Goal: Task Accomplishment & Management: Use online tool/utility

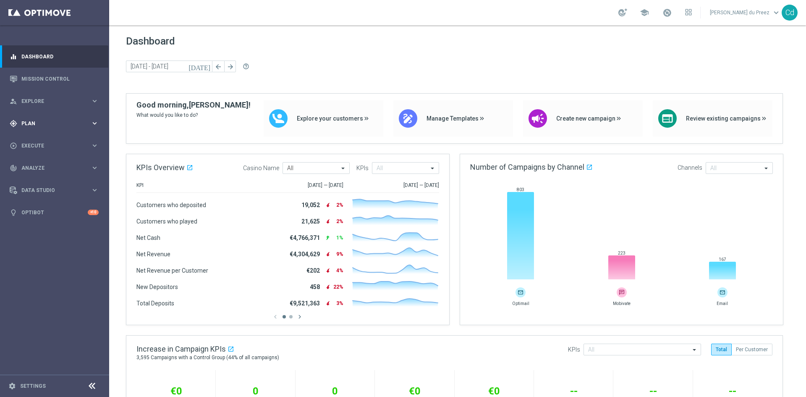
drag, startPoint x: 25, startPoint y: 124, endPoint x: 44, endPoint y: 126, distance: 19.0
click at [25, 124] on span "Plan" at bounding box center [55, 123] width 69 height 5
click at [37, 165] on span "Templates" at bounding box center [52, 165] width 60 height 5
click at [37, 177] on link "Optimail" at bounding box center [56, 178] width 61 height 7
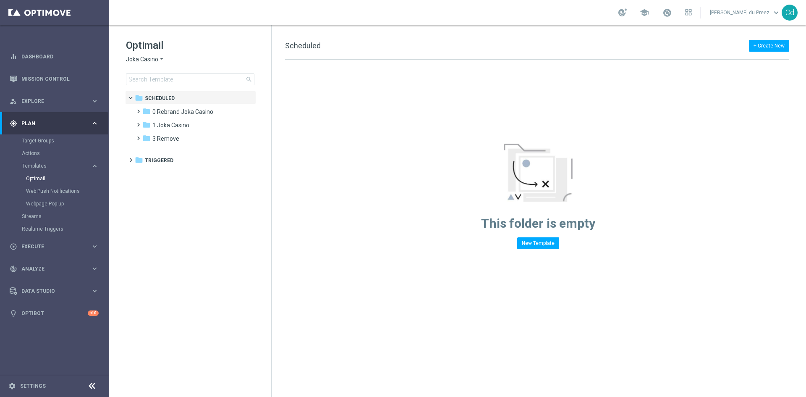
click at [139, 58] on span "Joka Casino" at bounding box center [142, 59] width 32 height 8
drag, startPoint x: 157, startPoint y: 138, endPoint x: 187, endPoint y: 138, distance: 30.6
click at [0, 0] on span "Casino Joka" at bounding box center [0, 0] width 0 height 0
click at [139, 109] on span at bounding box center [137, 107] width 4 height 3
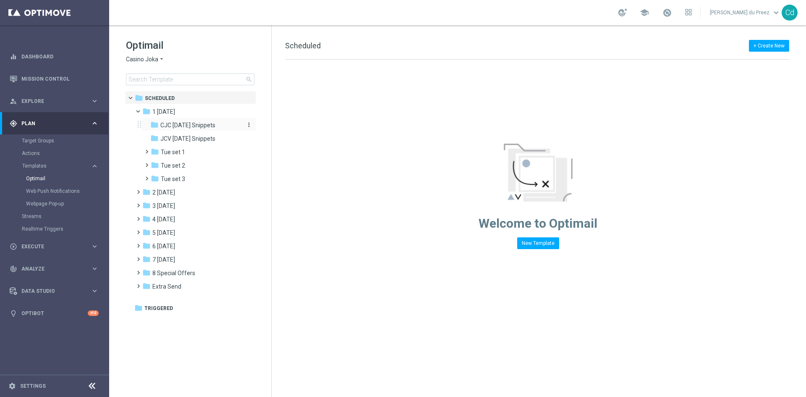
click at [194, 124] on span "CJC [DATE] Snippets" at bounding box center [187, 125] width 55 height 8
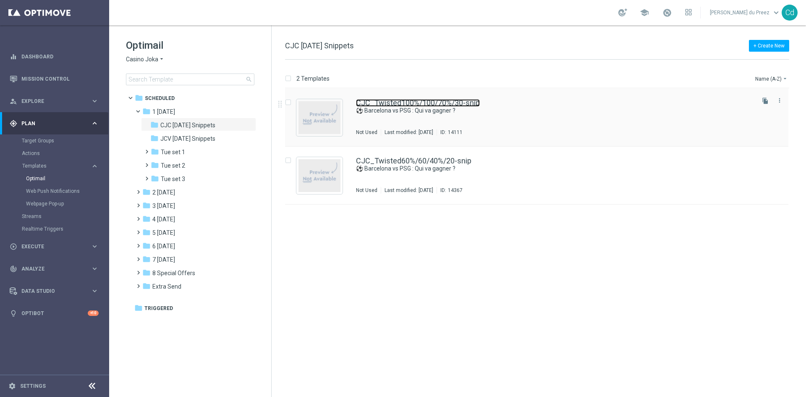
click at [406, 100] on link "CJC_Twisted100%/100/70%/30-snip" at bounding box center [418, 103] width 124 height 8
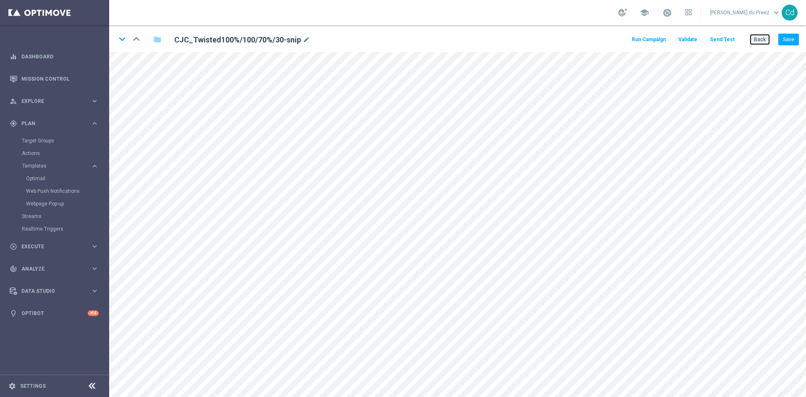
drag, startPoint x: 765, startPoint y: 39, endPoint x: 736, endPoint y: 43, distance: 28.9
click at [765, 39] on button "Back" at bounding box center [759, 40] width 21 height 12
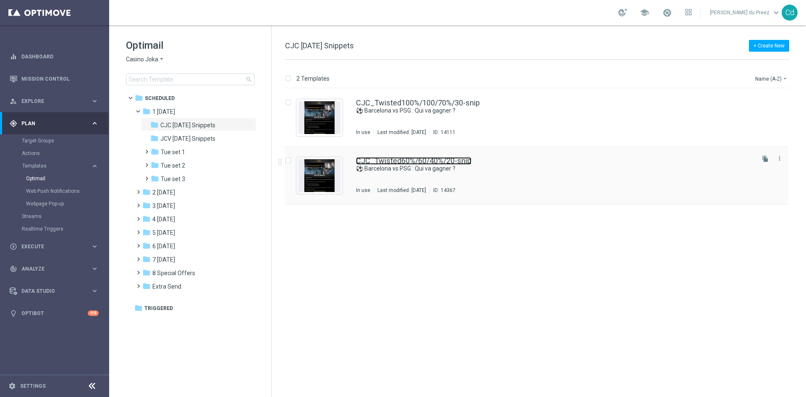
click at [408, 157] on link "CJC_Twisted60%/60/40%/20-snip" at bounding box center [413, 161] width 115 height 8
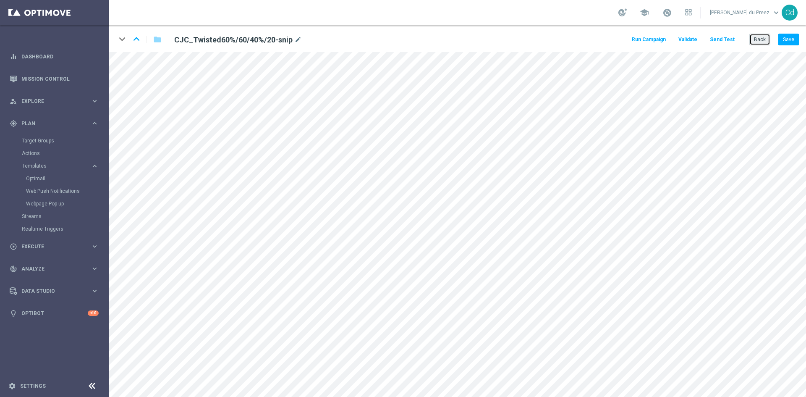
click at [756, 39] on button "Back" at bounding box center [759, 40] width 21 height 12
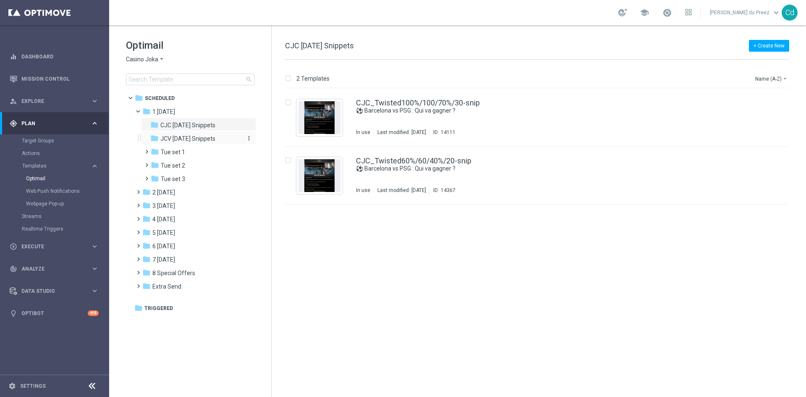
click at [197, 139] on span "JCV [DATE] Snippets" at bounding box center [187, 139] width 55 height 8
click at [408, 101] on link "JCV_Twisted100%/100/70%/30-snip" at bounding box center [417, 103] width 123 height 8
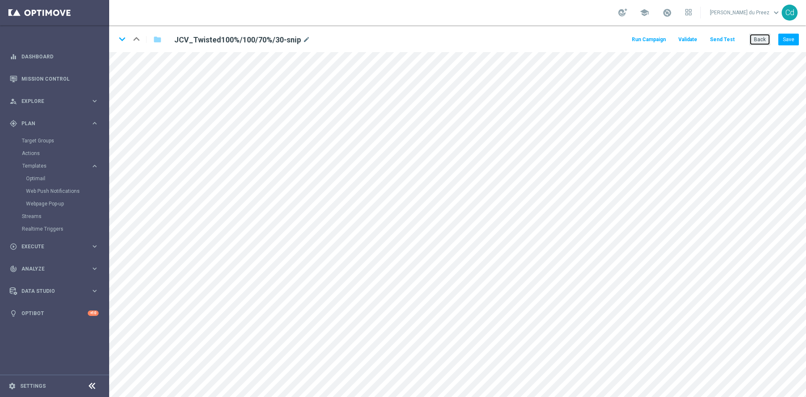
drag, startPoint x: 764, startPoint y: 42, endPoint x: 757, endPoint y: 51, distance: 11.9
click at [764, 42] on button "Back" at bounding box center [759, 40] width 21 height 12
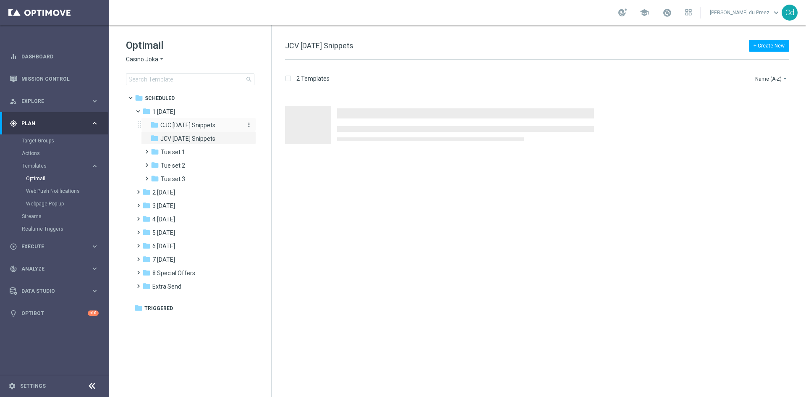
click at [196, 125] on span "CJC [DATE] Snippets" at bounding box center [187, 125] width 55 height 8
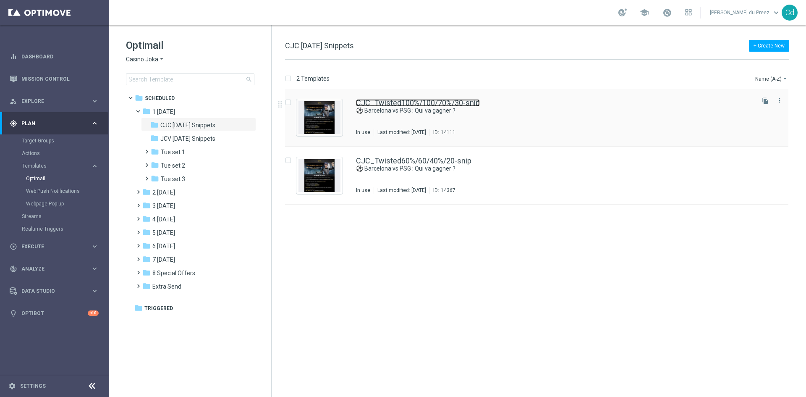
click at [456, 101] on link "CJC_Twisted100%/100/70%/30-snip" at bounding box center [418, 103] width 124 height 8
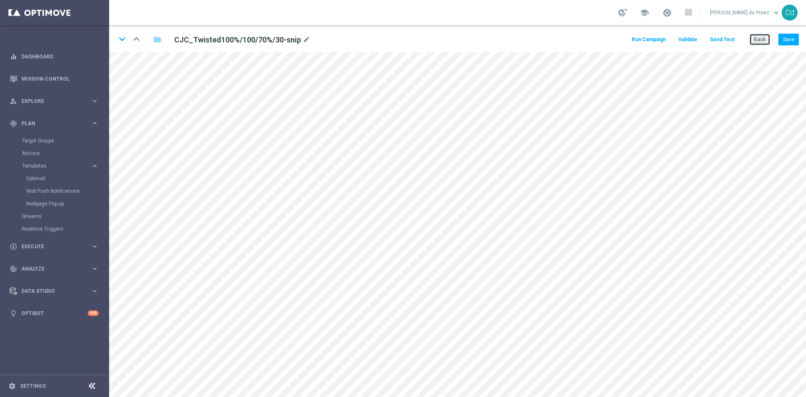
click at [757, 36] on button "Back" at bounding box center [759, 40] width 21 height 12
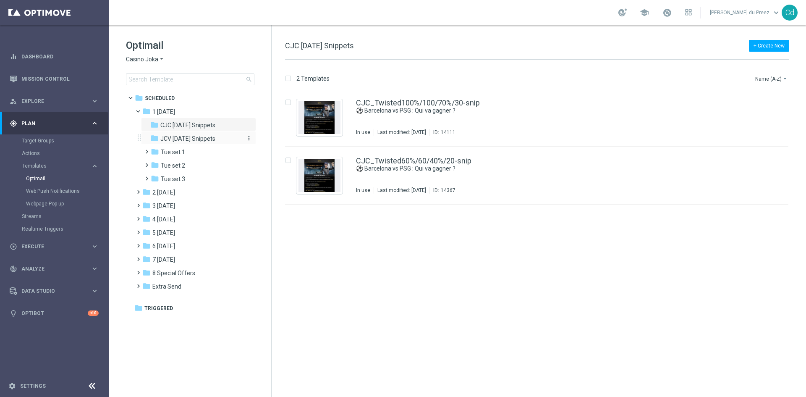
click at [208, 139] on span "JCV [DATE] Snippets" at bounding box center [187, 139] width 55 height 8
click at [419, 100] on link "JCV_Twisted100%/100/70%/30-snip" at bounding box center [417, 103] width 123 height 8
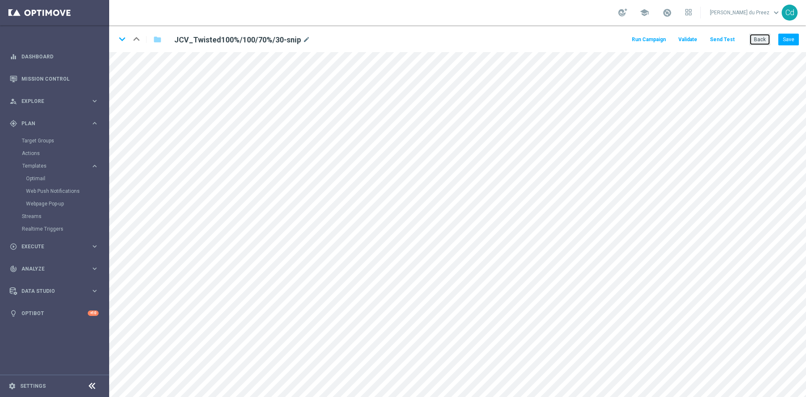
click at [759, 41] on button "Back" at bounding box center [759, 40] width 21 height 12
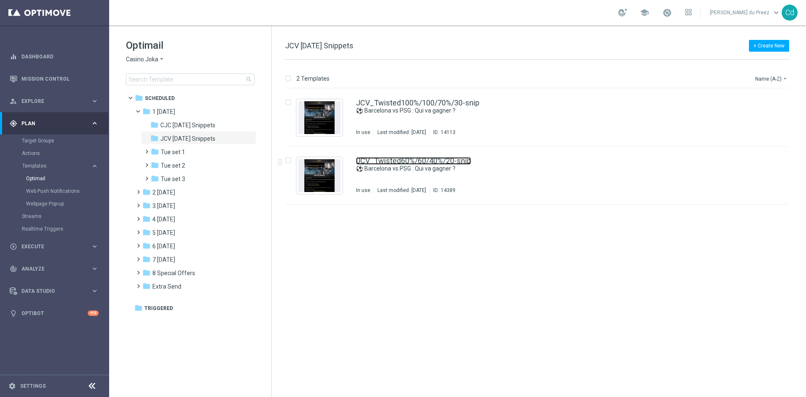
drag, startPoint x: 415, startPoint y: 160, endPoint x: 484, endPoint y: 162, distance: 68.9
click at [415, 160] on link "JCV_Twisted60%/60/40%/20-snip" at bounding box center [413, 161] width 115 height 8
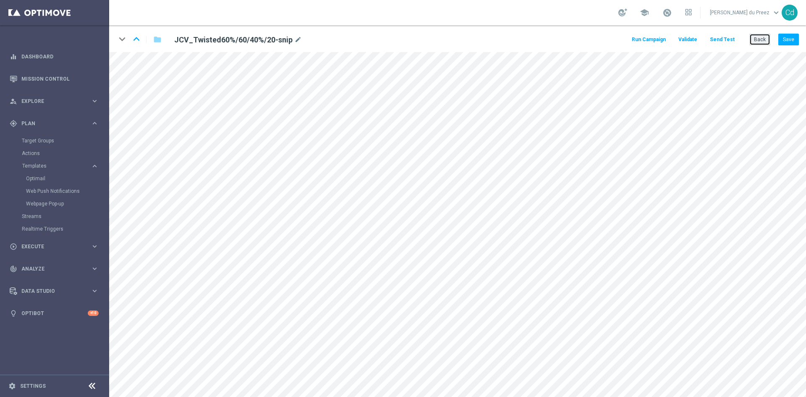
click at [760, 37] on button "Back" at bounding box center [759, 40] width 21 height 12
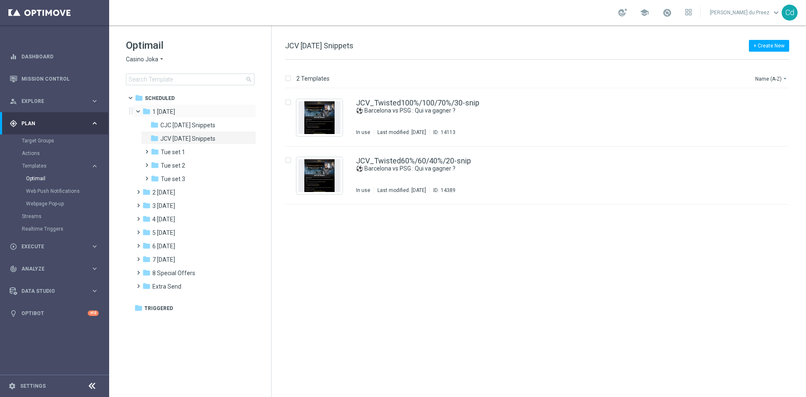
click at [140, 111] on span at bounding box center [141, 109] width 3 height 4
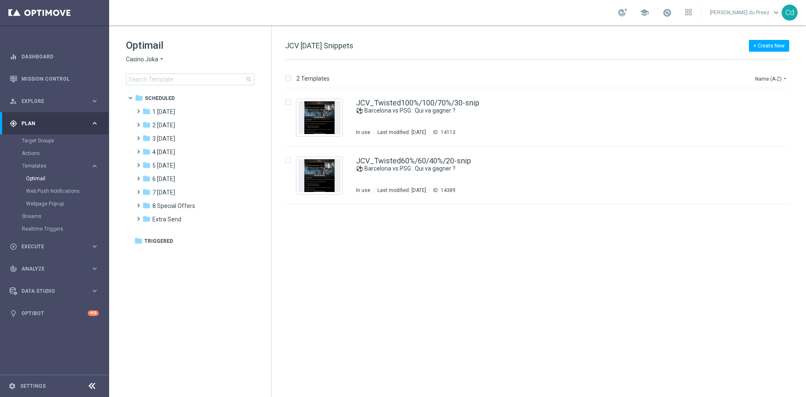
click at [142, 58] on span "Casino Joka" at bounding box center [142, 59] width 32 height 8
click at [0, 0] on span "Le Roi [PERSON_NAME]" at bounding box center [0, 0] width 0 height 0
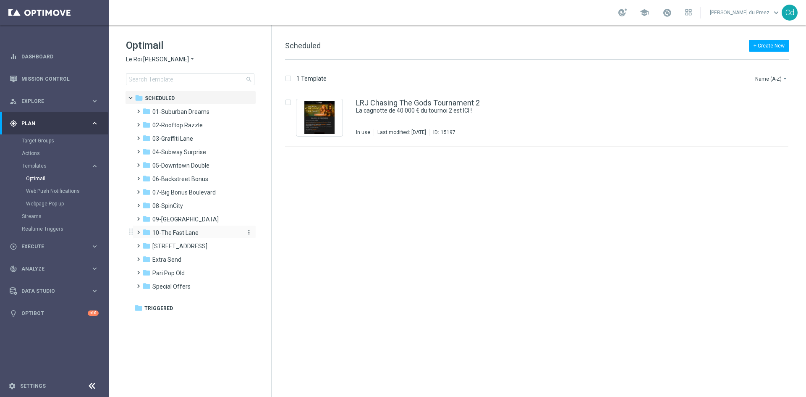
click at [183, 233] on span "10-The Fast Lane" at bounding box center [175, 233] width 46 height 8
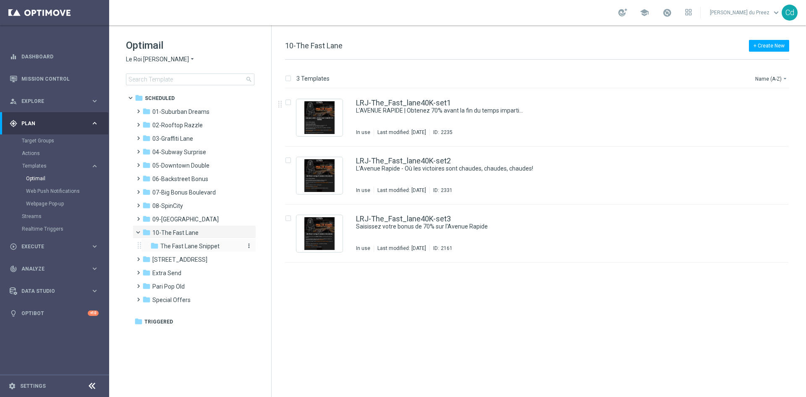
click at [210, 245] on span "The Fast Lane Snippet" at bounding box center [189, 246] width 59 height 8
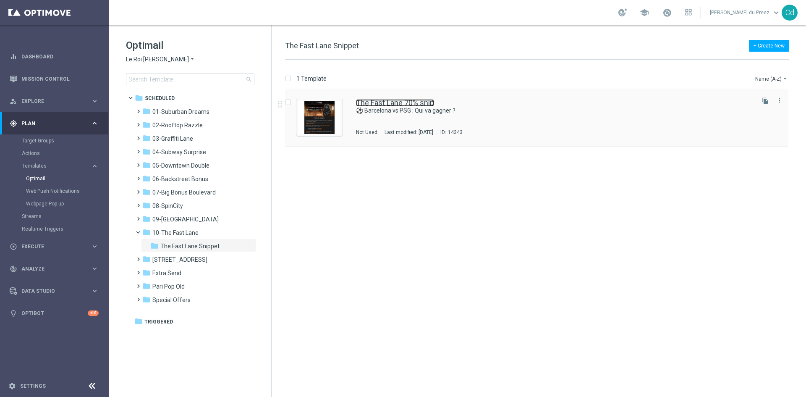
click at [387, 103] on link "The Fast Lane 70% snip" at bounding box center [395, 103] width 78 height 8
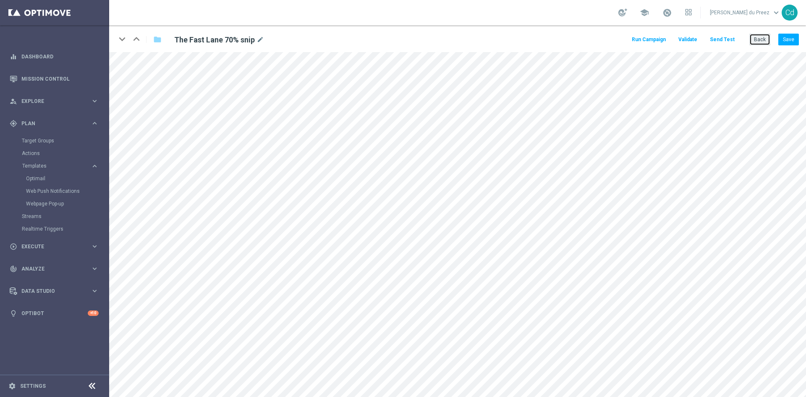
drag, startPoint x: 765, startPoint y: 40, endPoint x: 776, endPoint y: 42, distance: 11.5
click at [765, 40] on button "Back" at bounding box center [759, 40] width 21 height 12
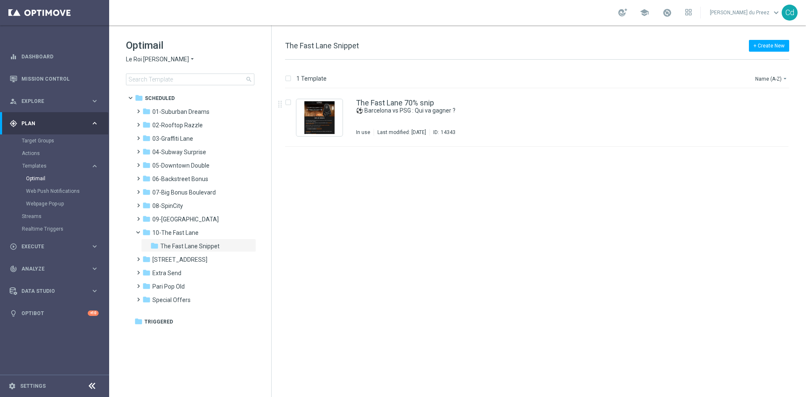
drag, startPoint x: 137, startPoint y: 230, endPoint x: 125, endPoint y: 234, distance: 12.5
click at [140, 230] on span at bounding box center [141, 230] width 3 height 4
click at [139, 230] on span at bounding box center [137, 228] width 4 height 3
click at [205, 246] on span "The Fast Lane Snippet" at bounding box center [189, 246] width 59 height 8
click at [140, 231] on span at bounding box center [141, 230] width 3 height 4
